Goal: Transaction & Acquisition: Purchase product/service

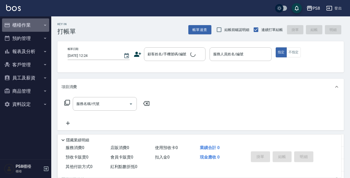
click at [27, 25] on button "櫃檯作業" at bounding box center [25, 24] width 47 height 13
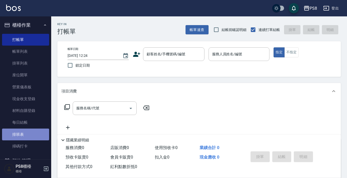
click at [27, 134] on link "排班表" at bounding box center [25, 135] width 47 height 12
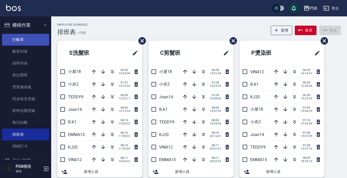
click at [30, 35] on link "打帳單" at bounding box center [25, 40] width 47 height 12
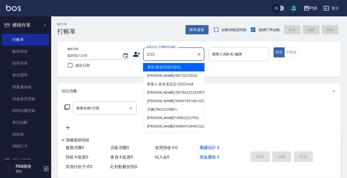
click at [176, 69] on li "美女/美女2222/2222" at bounding box center [173, 67] width 61 height 8
type input "美女/美女2222/2222"
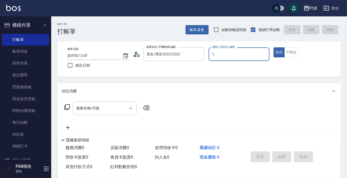
type input "1"
type button "true"
type input "B.K-1"
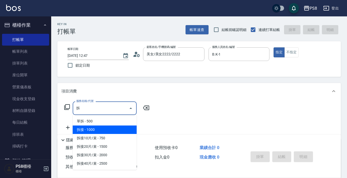
click at [93, 129] on span "拆接 - 1000" at bounding box center [105, 129] width 64 height 8
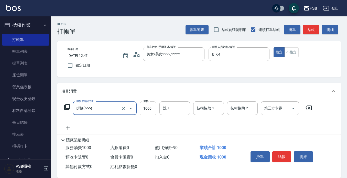
type input "拆接(655)"
click at [146, 112] on input "1000" at bounding box center [148, 108] width 17 height 14
type input "3000"
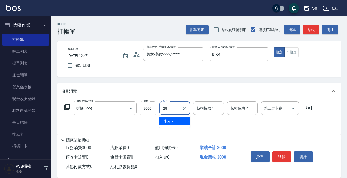
type input "[PERSON_NAME]-28"
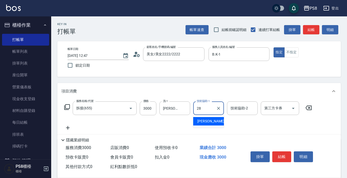
type input "[PERSON_NAME]-28"
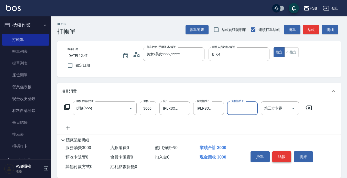
click at [284, 154] on button "結帳" at bounding box center [281, 156] width 19 height 11
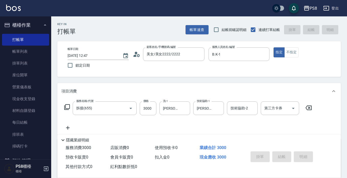
type input "[DATE] 12:48"
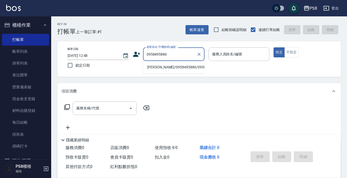
click at [168, 71] on li "[PERSON_NAME]/0958495886/0958495886" at bounding box center [173, 67] width 61 height 8
type input "[PERSON_NAME]/0958495886/0958495886"
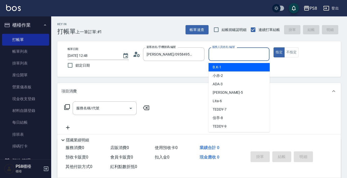
click at [230, 53] on input "服務人員姓名/編號" at bounding box center [239, 54] width 57 height 9
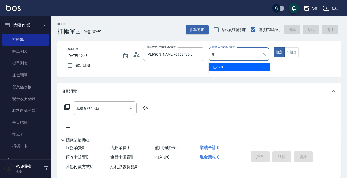
type input "佳亭-8"
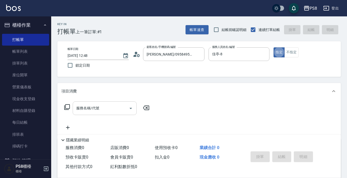
click at [94, 107] on div "服務名稱/代號 服務名稱/代號" at bounding box center [105, 108] width 64 height 14
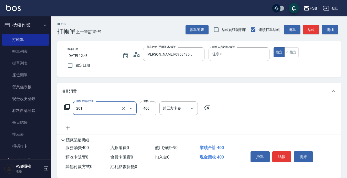
type input "洗剪400(201)"
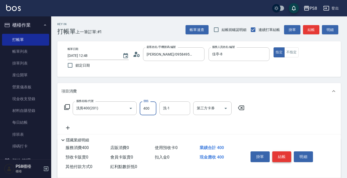
click at [278, 152] on button "結帳" at bounding box center [281, 156] width 19 height 11
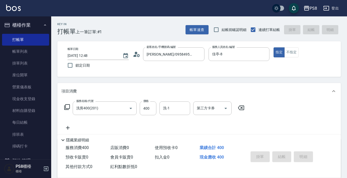
type input "[DATE] 12:51"
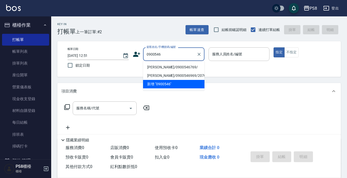
click at [158, 67] on li "[PERSON_NAME]/0900546769/" at bounding box center [173, 67] width 61 height 8
type input "[PERSON_NAME]/0900546769/"
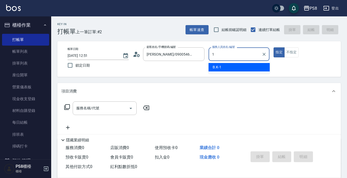
type input "B.K-1"
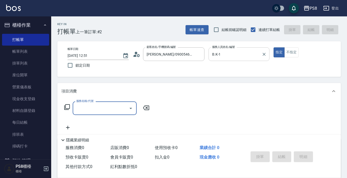
type input "0"
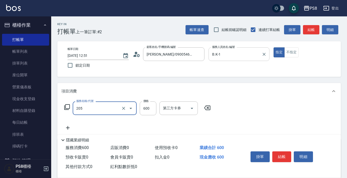
type input "A級洗剪600(205)"
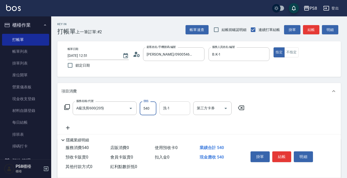
type input "540"
click at [168, 113] on input "洗-1" at bounding box center [175, 108] width 26 height 9
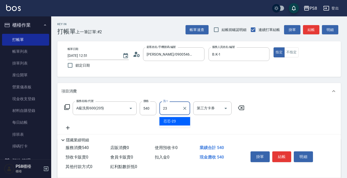
type input "芯芯-23"
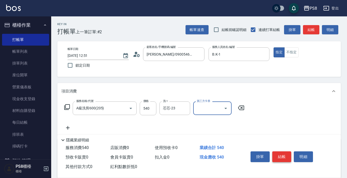
click at [276, 153] on button "結帳" at bounding box center [281, 156] width 19 height 11
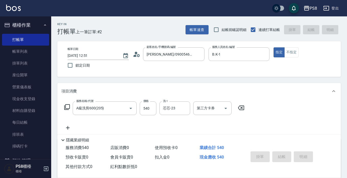
type input "[DATE] 13:03"
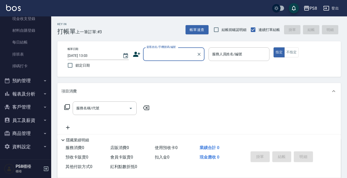
click at [34, 90] on button "報表及分析" at bounding box center [25, 93] width 47 height 13
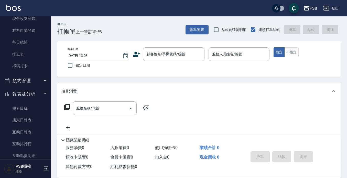
scroll to position [183, 0]
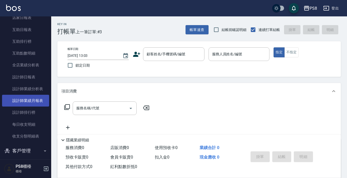
click at [34, 104] on link "設計師業績月報表" at bounding box center [25, 101] width 47 height 12
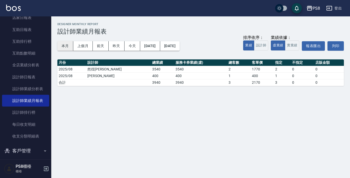
click at [69, 46] on button "本月" at bounding box center [65, 45] width 16 height 9
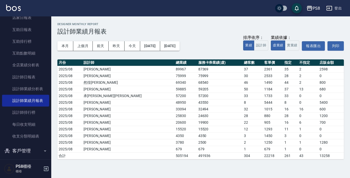
click at [11, 13] on div "PS8 登出" at bounding box center [175, 8] width 350 height 16
click at [14, 7] on img at bounding box center [13, 8] width 15 height 6
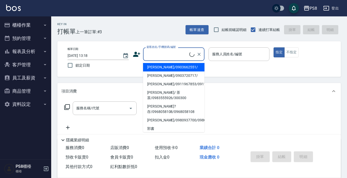
click at [157, 51] on input "顧客姓名/手機號碼/編號" at bounding box center [167, 54] width 44 height 9
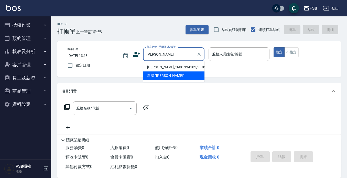
click at [163, 68] on li "[PERSON_NAME]/0981334183/11091" at bounding box center [173, 67] width 61 height 8
type input "[PERSON_NAME]/0981334183/11091"
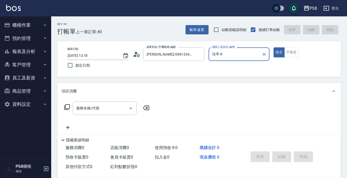
type input "佳亭-8"
click at [90, 114] on div "服務名稱/代號" at bounding box center [105, 108] width 64 height 14
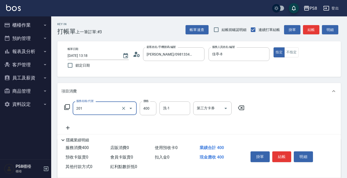
type input "洗剪400(201)"
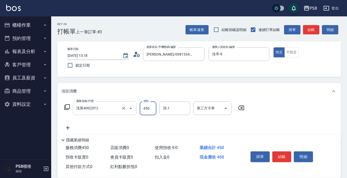
type input "450"
click at [281, 155] on button "結帳" at bounding box center [281, 156] width 19 height 11
